Goal: Check status: Check status

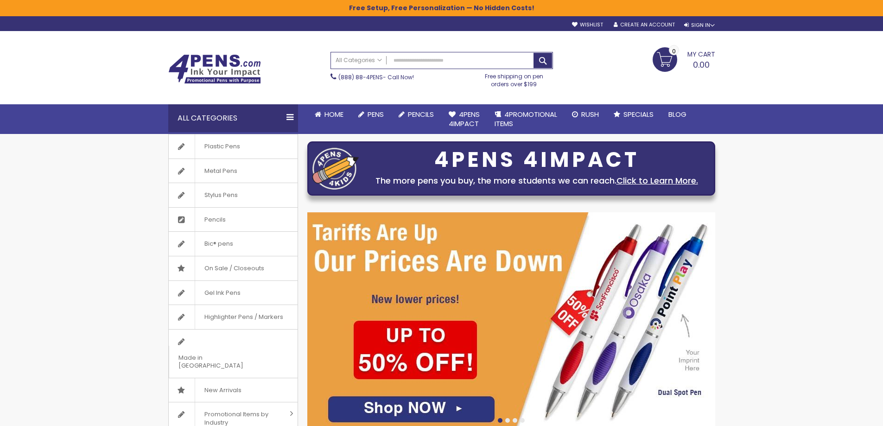
click at [702, 20] on div "sample Wishlist Sign Out Sign In Sign In Login Forgot Your Password? Create an …" at bounding box center [639, 24] width 152 height 10
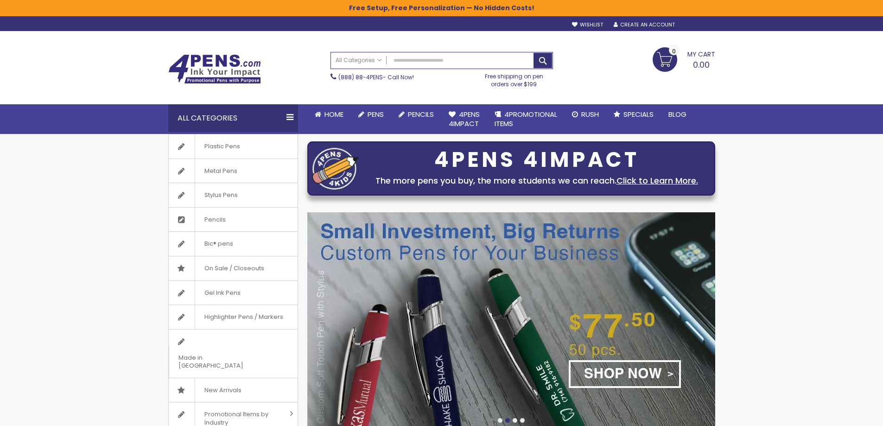
click at [691, 25] on div "Sign In" at bounding box center [700, 25] width 31 height 7
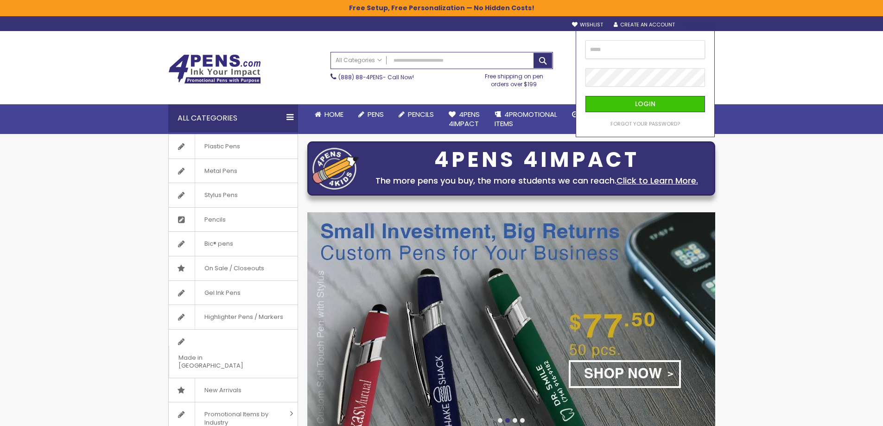
click at [644, 46] on input "email" at bounding box center [646, 49] width 120 height 19
click at [621, 46] on input "email" at bounding box center [646, 49] width 120 height 19
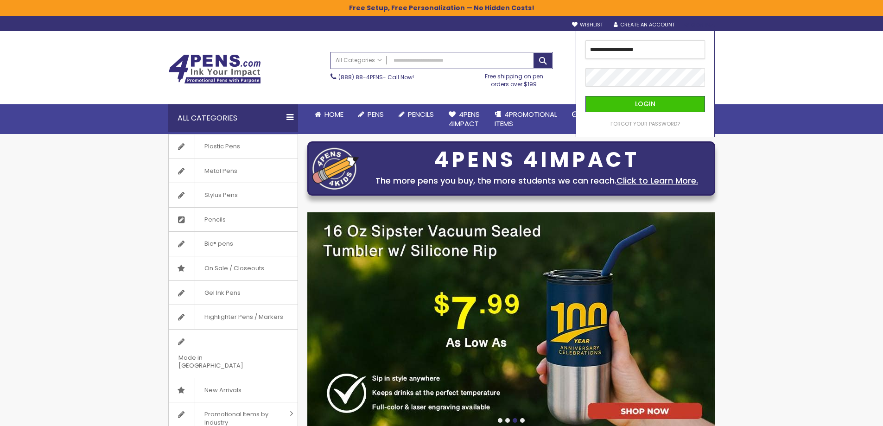
type input "**********"
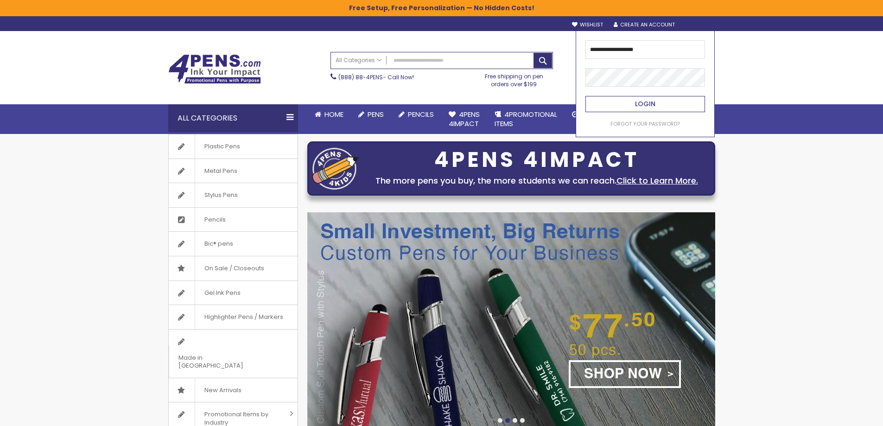
click at [651, 103] on span "Login" at bounding box center [645, 103] width 20 height 9
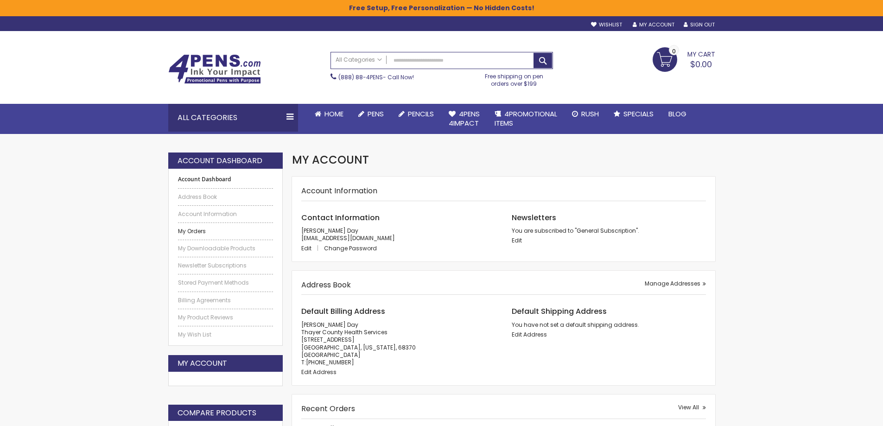
click at [199, 231] on link "My Orders" at bounding box center [226, 231] width 96 height 7
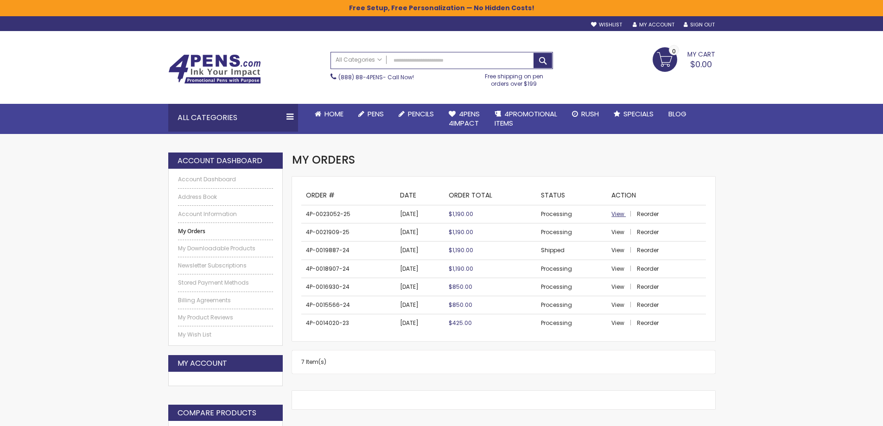
click at [617, 214] on span "View" at bounding box center [618, 214] width 13 height 8
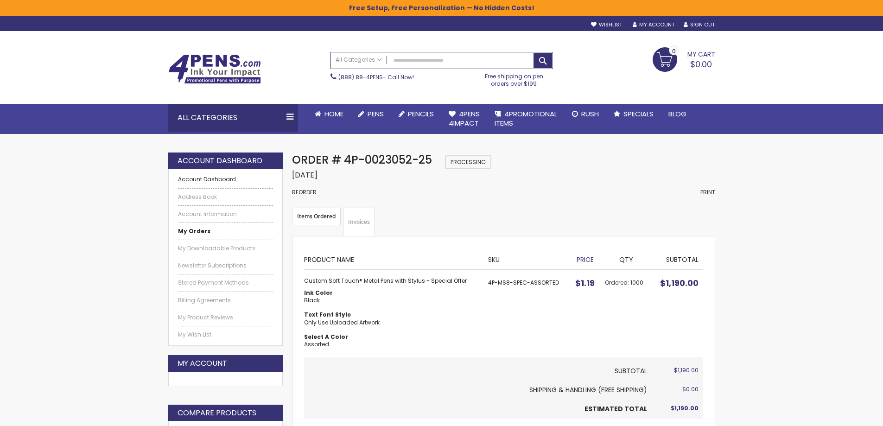
click at [217, 179] on link "Account Dashboard" at bounding box center [226, 179] width 96 height 7
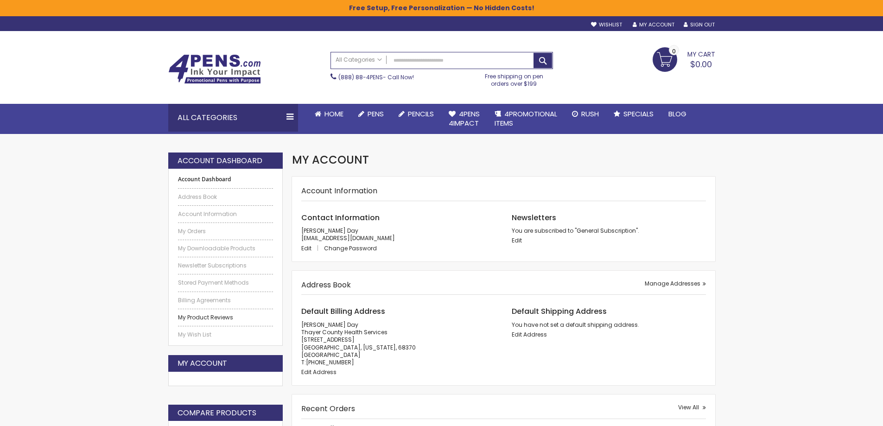
click at [205, 318] on link "My Product Reviews" at bounding box center [226, 317] width 96 height 7
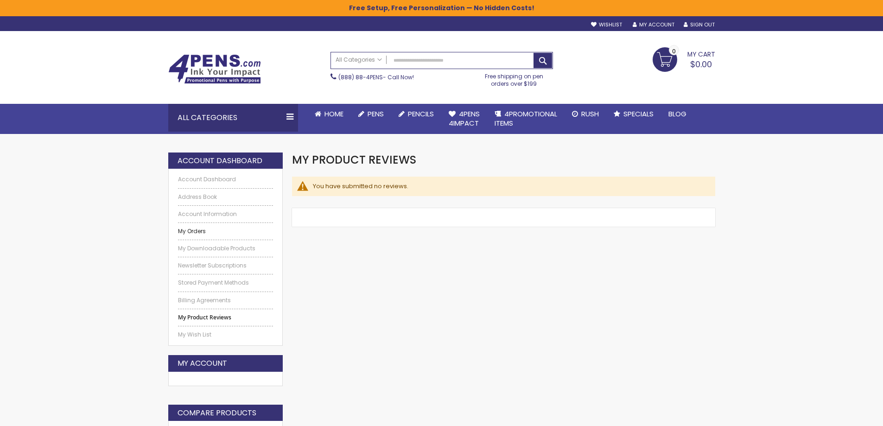
click at [195, 233] on link "My Orders" at bounding box center [226, 231] width 96 height 7
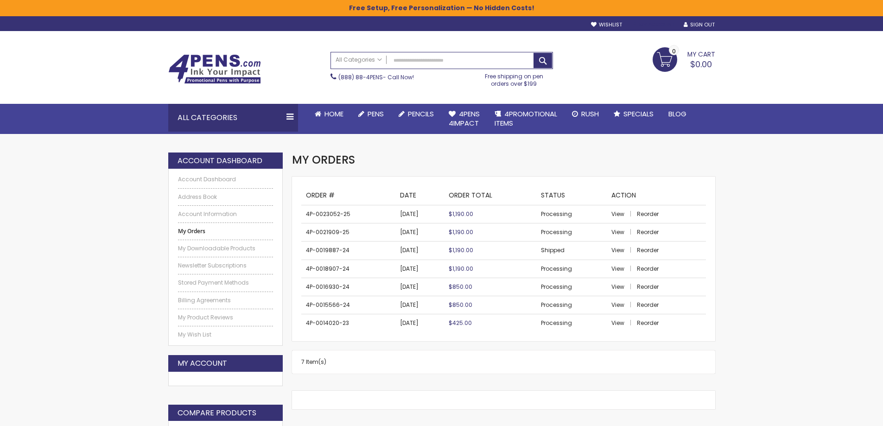
click at [653, 26] on link "My Account" at bounding box center [654, 24] width 42 height 7
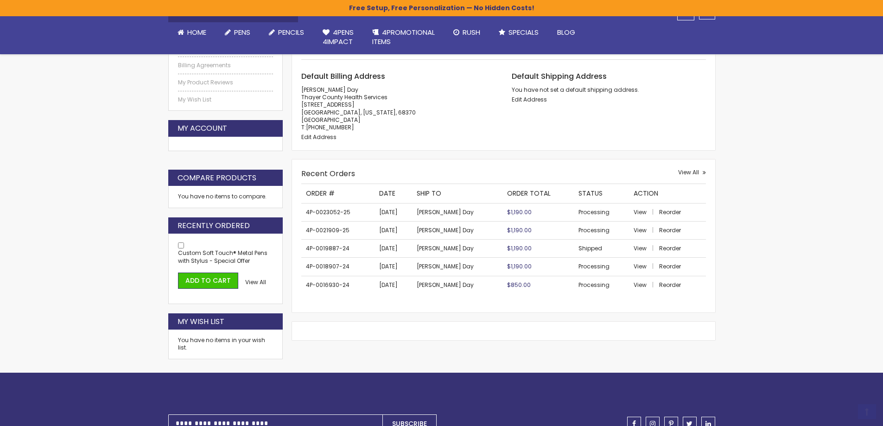
scroll to position [278, 0]
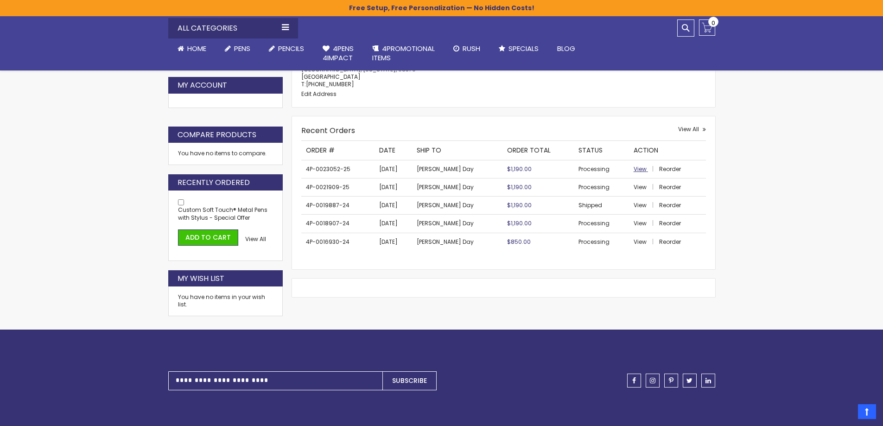
click at [634, 168] on span "View" at bounding box center [640, 169] width 13 height 8
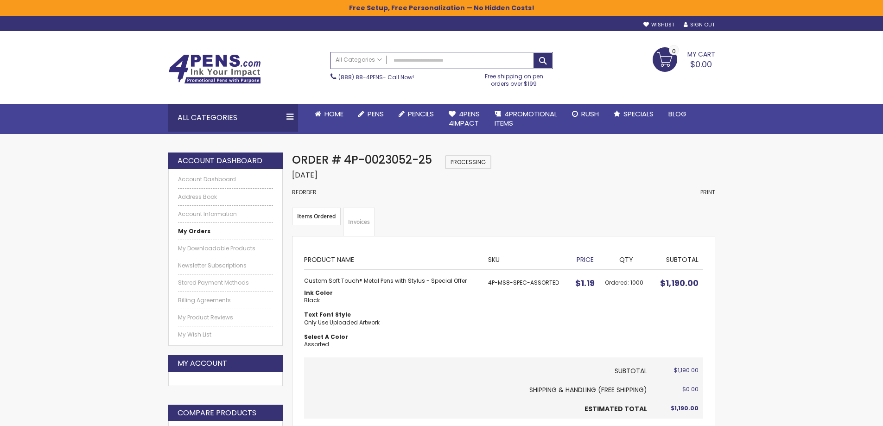
click at [358, 224] on link "Invoices" at bounding box center [359, 222] width 32 height 29
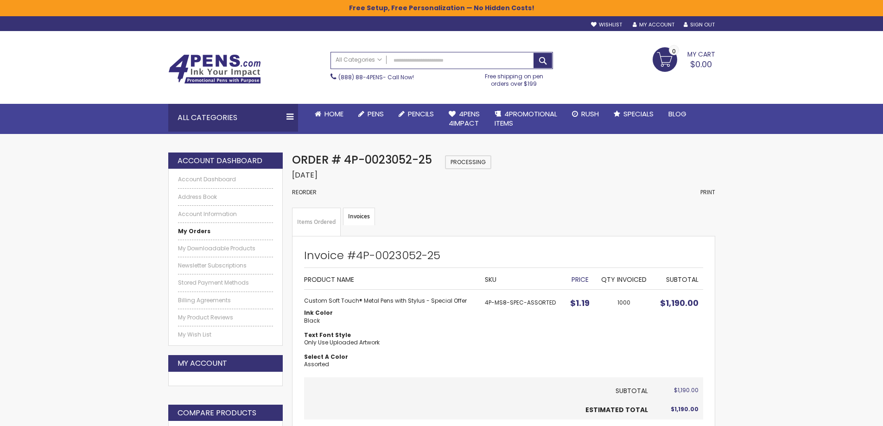
click at [326, 218] on link "Items Ordered" at bounding box center [316, 222] width 49 height 29
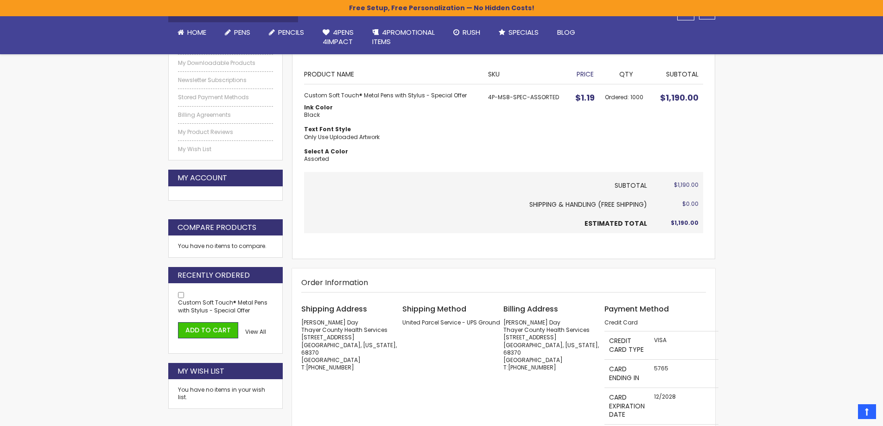
scroll to position [232, 0]
